Goal: Information Seeking & Learning: Learn about a topic

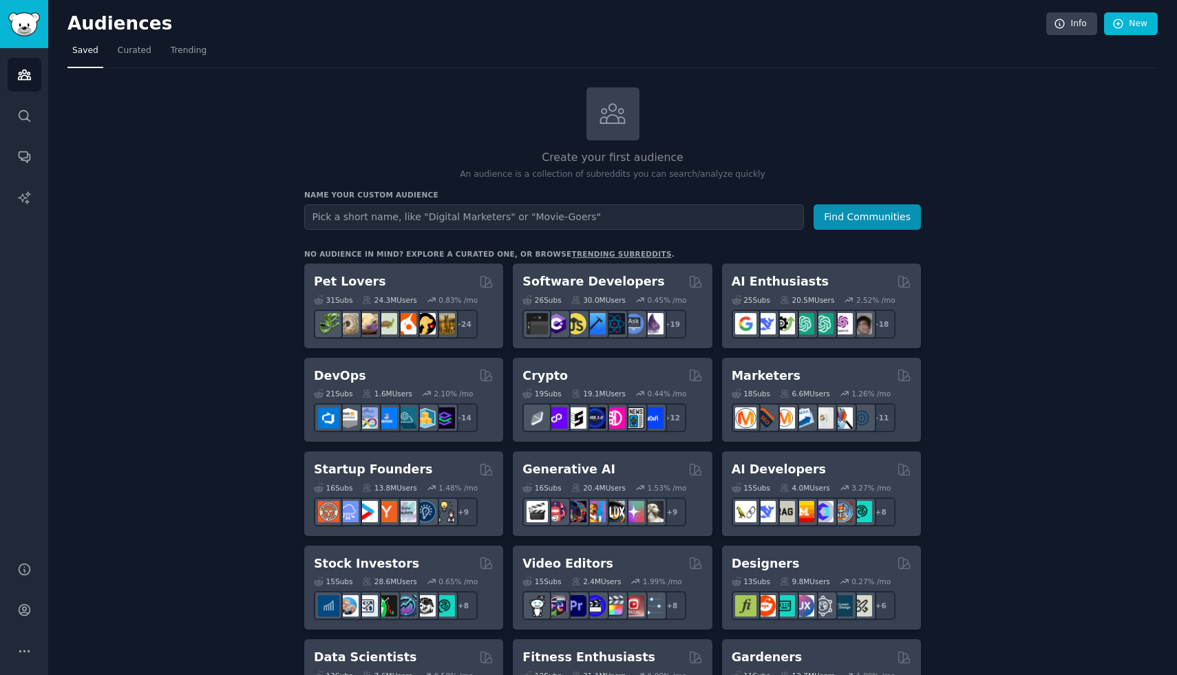
click at [427, 215] on input "text" at bounding box center [554, 216] width 500 height 25
type input "grease trap operators"
click at [22, 124] on link "Search" at bounding box center [25, 116] width 34 height 34
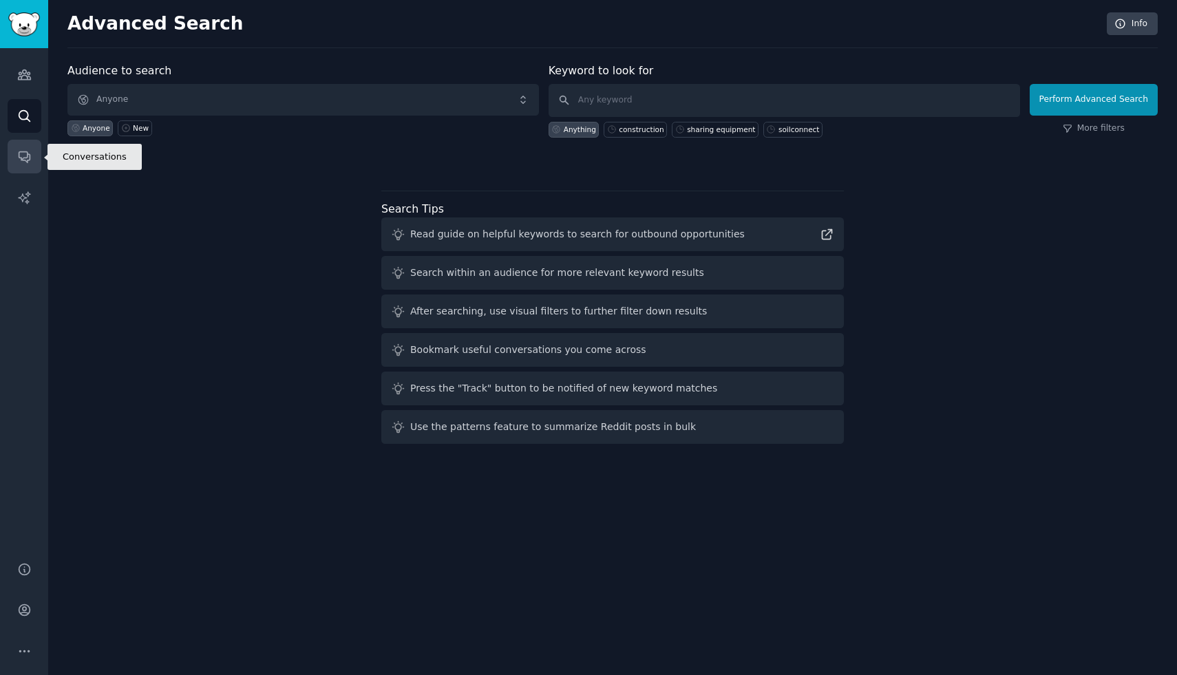
click at [30, 154] on icon "Sidebar" at bounding box center [24, 156] width 14 height 14
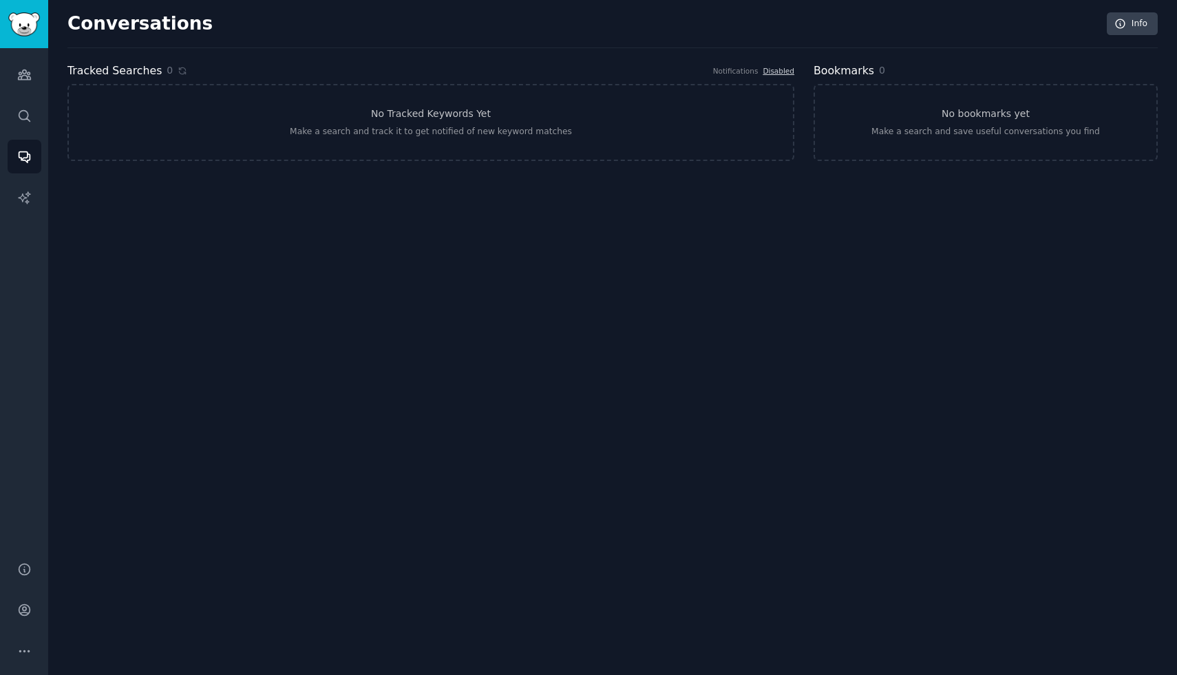
click at [45, 110] on div "Audiences Search Conversations AI Reports" at bounding box center [24, 296] width 48 height 497
click at [36, 129] on link "Search" at bounding box center [25, 116] width 34 height 34
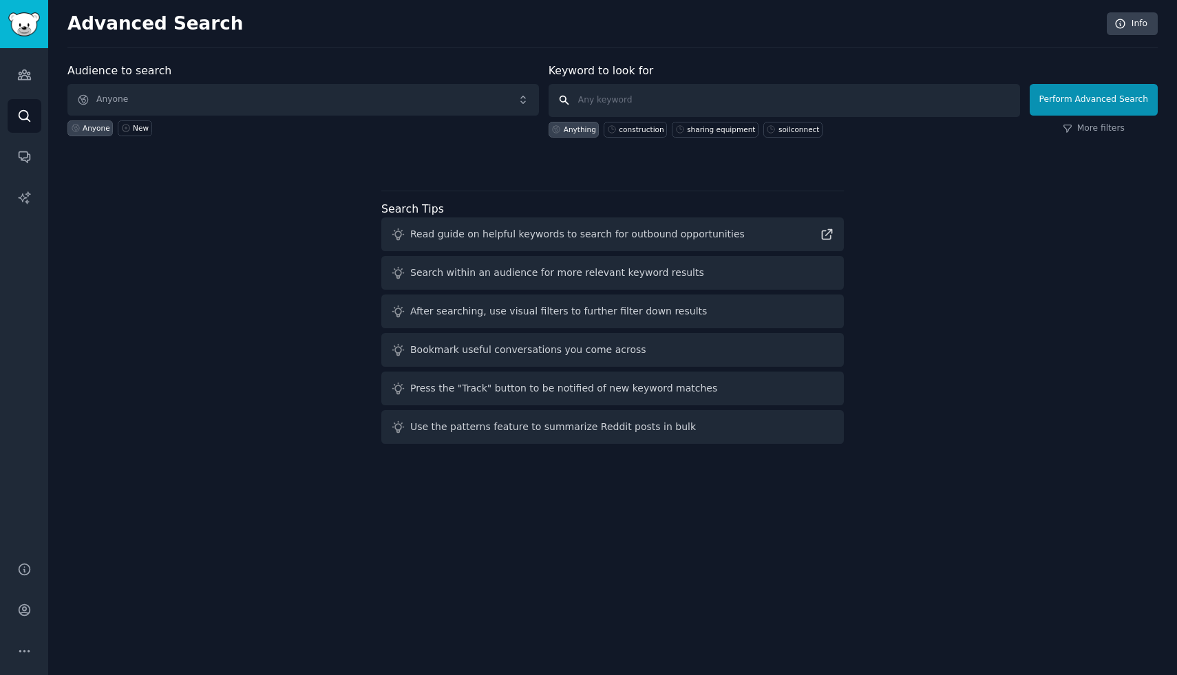
click at [665, 109] on input "text" at bounding box center [784, 100] width 471 height 33
type input "grease trap"
click button "Perform Advanced Search" at bounding box center [1094, 100] width 128 height 32
